Goal: Information Seeking & Learning: Learn about a topic

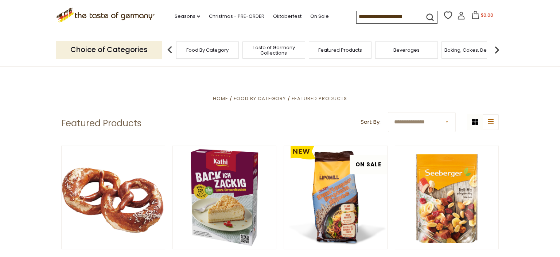
click at [196, 48] on span "Food By Category" at bounding box center [207, 49] width 42 height 5
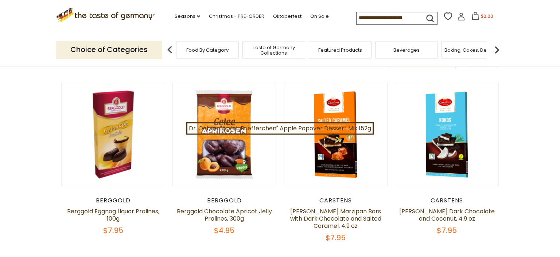
scroll to position [77, 0]
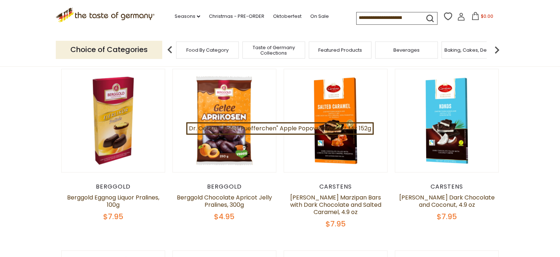
click at [222, 55] on div "Food By Category" at bounding box center [207, 50] width 63 height 17
click at [109, 54] on p "Choice of Categories" at bounding box center [109, 50] width 106 height 18
click at [164, 48] on img at bounding box center [170, 50] width 15 height 15
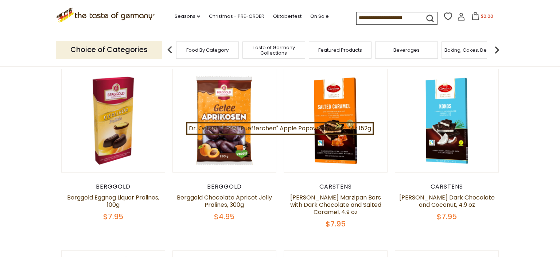
click at [182, 47] on div "Food By Category" at bounding box center [207, 50] width 63 height 17
click at [496, 52] on img at bounding box center [496, 50] width 15 height 15
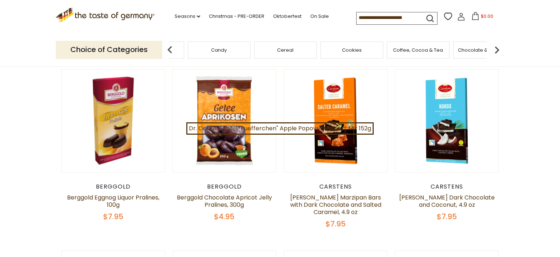
click at [496, 52] on img at bounding box center [496, 50] width 15 height 15
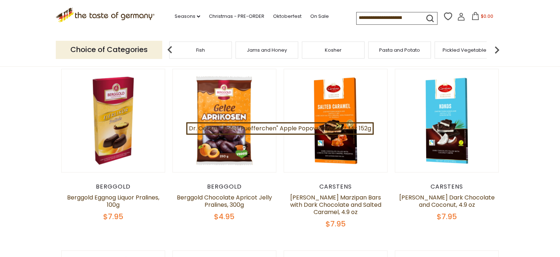
click at [496, 52] on img at bounding box center [496, 50] width 15 height 15
drag, startPoint x: 444, startPoint y: 52, endPoint x: 403, endPoint y: 66, distance: 43.1
click at [444, 52] on div "Sausages" at bounding box center [441, 50] width 63 height 17
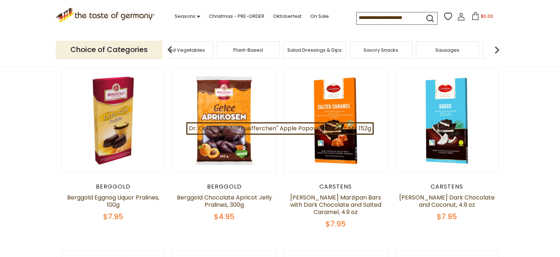
click at [445, 50] on span "Sausages" at bounding box center [447, 49] width 24 height 5
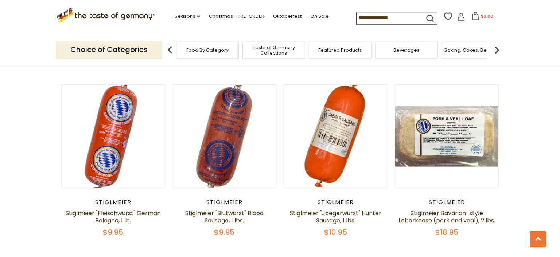
scroll to position [1693, 0]
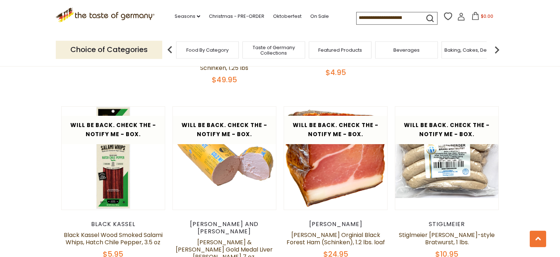
scroll to position [1651, 0]
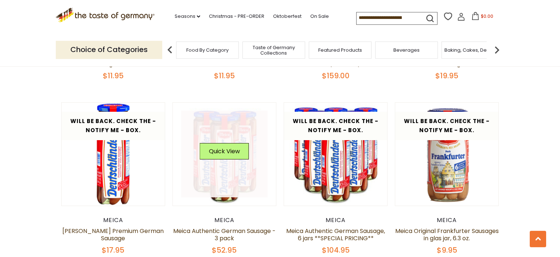
scroll to position [367, 0]
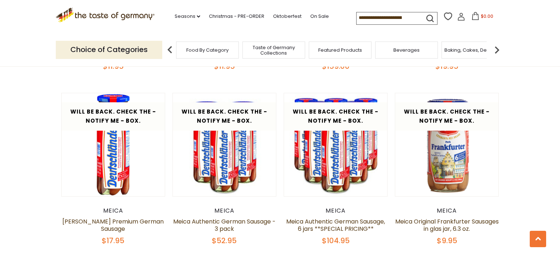
click at [215, 50] on span "Food By Category" at bounding box center [207, 49] width 42 height 5
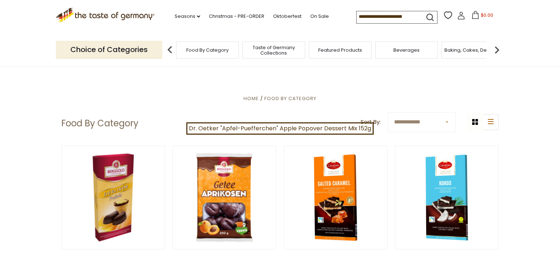
click at [496, 47] on img at bounding box center [496, 50] width 15 height 15
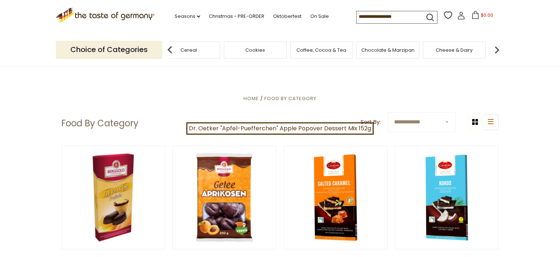
click at [496, 47] on img at bounding box center [496, 50] width 15 height 15
click at [168, 48] on img at bounding box center [170, 50] width 15 height 15
click at [165, 46] on img at bounding box center [170, 50] width 15 height 15
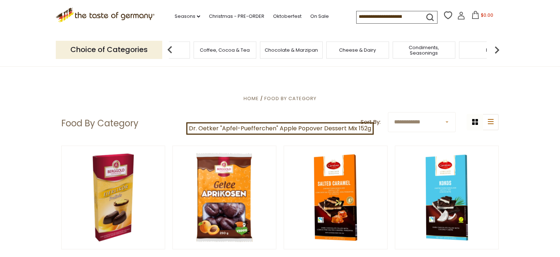
click at [305, 50] on span "Chocolate & Marzipan" at bounding box center [291, 49] width 53 height 5
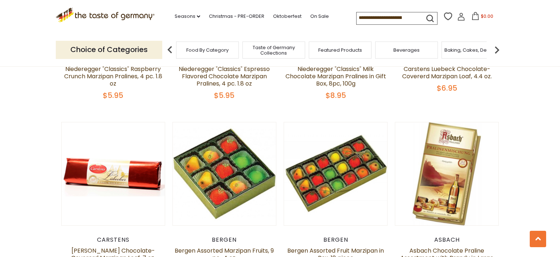
scroll to position [1462, 0]
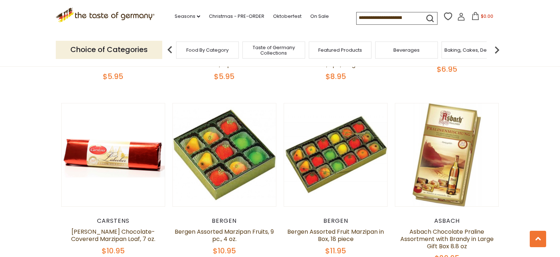
click at [356, 15] on input at bounding box center [387, 17] width 62 height 10
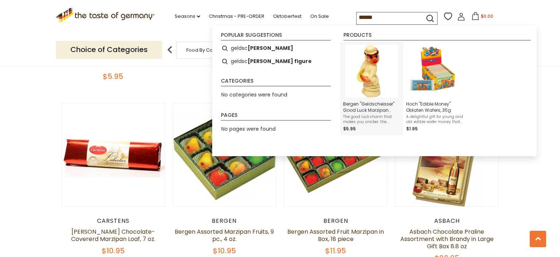
type input "******"
click at [367, 87] on img "Instant Search Results" at bounding box center [371, 71] width 53 height 53
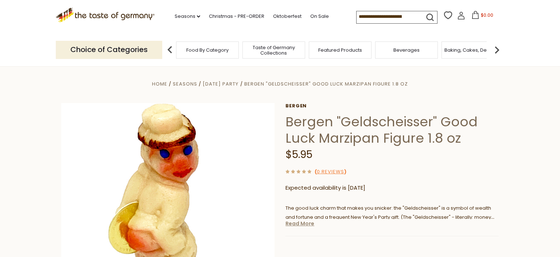
click at [301, 226] on link "Read More" at bounding box center [299, 223] width 29 height 7
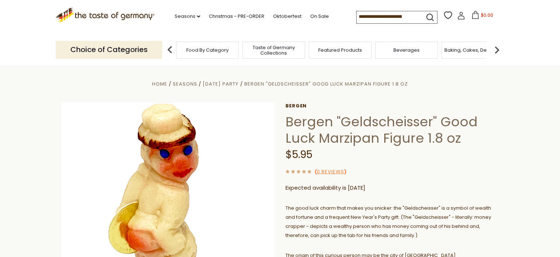
click at [286, 46] on span "Taste of Germany Collections" at bounding box center [274, 50] width 58 height 11
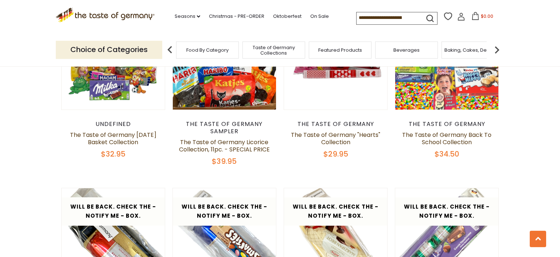
scroll to position [1232, 0]
